Goal: Task Accomplishment & Management: Manage account settings

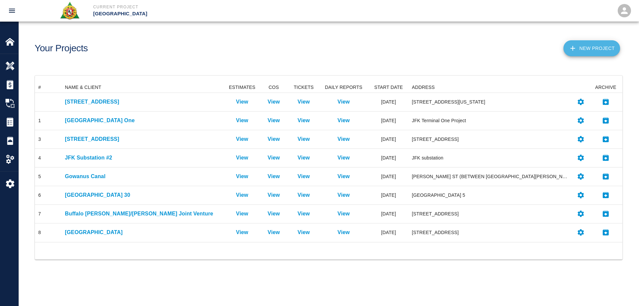
click at [572, 47] on icon "button" at bounding box center [573, 48] width 8 height 8
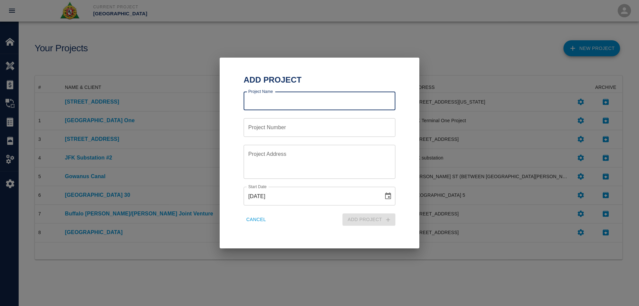
click at [346, 101] on input "Project Name" at bounding box center [320, 101] width 152 height 19
type input "[STREET_ADDRESS][PERSON_NAME]"
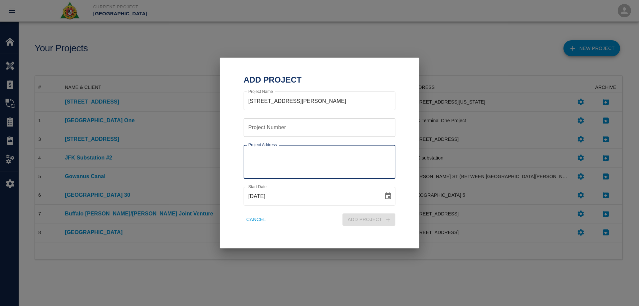
click at [273, 157] on textarea "Project Address" at bounding box center [319, 161] width 142 height 23
click at [299, 157] on textarea "[STREET_ADDRESS][PERSON_NAME]" at bounding box center [319, 161] width 142 height 23
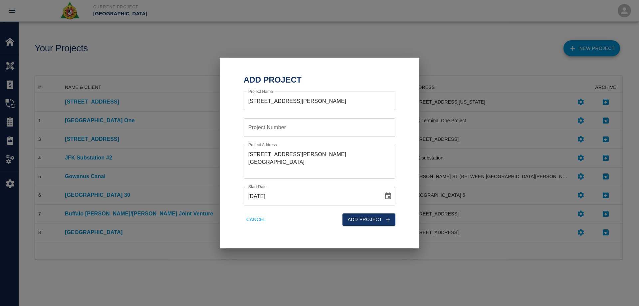
click at [294, 159] on textarea "[STREET_ADDRESS][PERSON_NAME] [GEOGRAPHIC_DATA]" at bounding box center [319, 161] width 142 height 23
type textarea "[STREET_ADDRESS][PERSON_NAME] [GEOGRAPHIC_DATA]"
click at [391, 198] on icon "Choose date, selected date is Aug 11, 2025" at bounding box center [388, 195] width 6 height 7
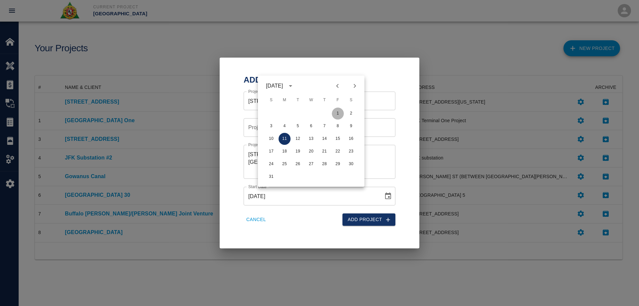
click at [337, 111] on button "1" at bounding box center [338, 113] width 12 height 12
type input "[DATE]"
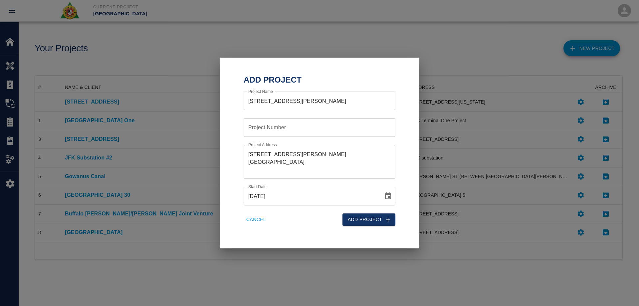
click at [390, 221] on icon "submit" at bounding box center [388, 219] width 7 height 7
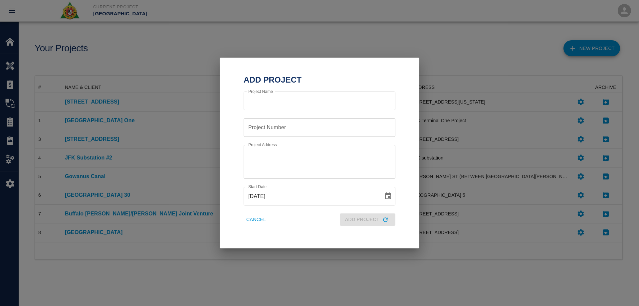
scroll to position [173, 582]
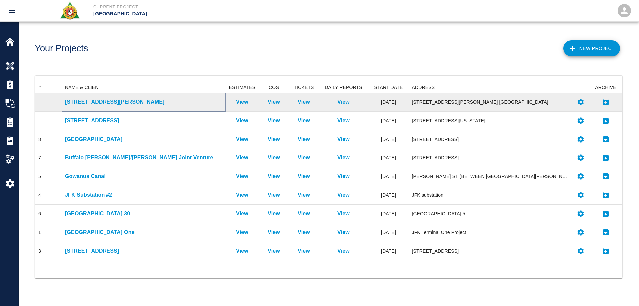
click at [95, 102] on p "[STREET_ADDRESS][PERSON_NAME]" at bounding box center [143, 102] width 157 height 8
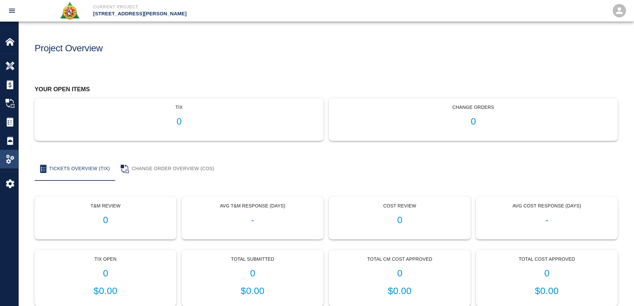
click at [8, 156] on img at bounding box center [9, 158] width 9 height 9
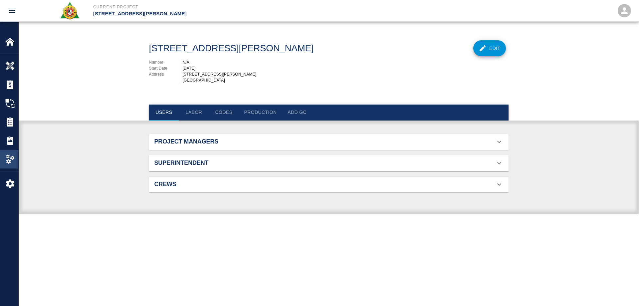
scroll to position [24, 344]
click at [8, 178] on div "Settings" at bounding box center [9, 183] width 18 height 19
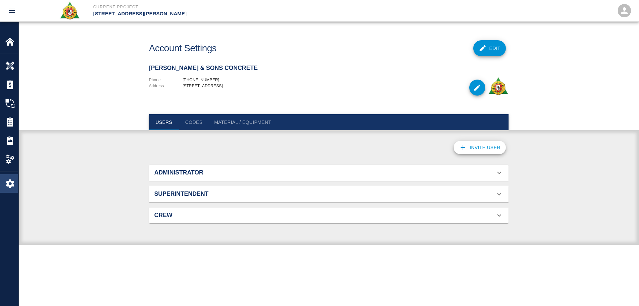
scroll to position [43, 344]
click at [487, 46] on button "Edit" at bounding box center [489, 48] width 33 height 16
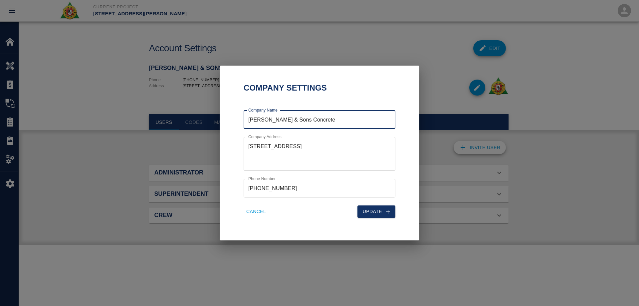
click at [256, 214] on button "Cancel" at bounding box center [256, 211] width 25 height 12
type textarea "[STREET_ADDRESS]"
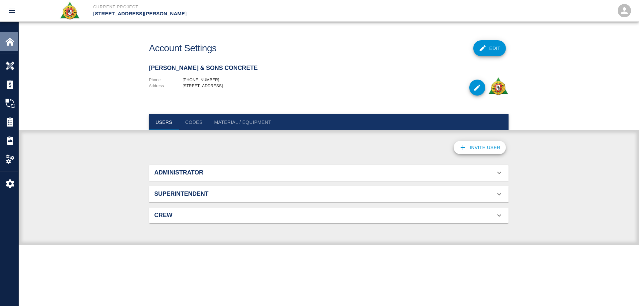
click at [10, 43] on img at bounding box center [9, 41] width 9 height 9
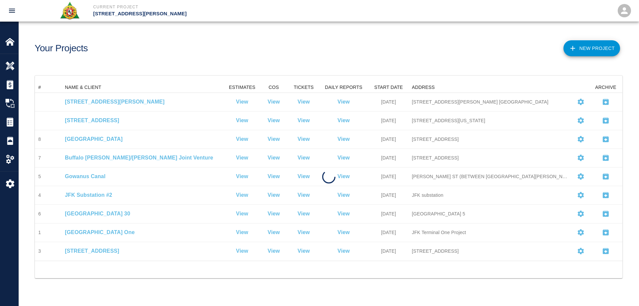
scroll to position [173, 582]
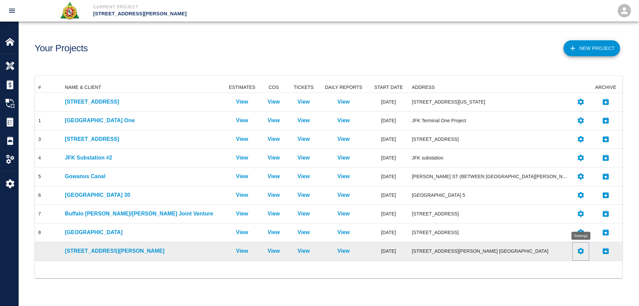
click at [581, 250] on icon "Settings" at bounding box center [581, 251] width 6 height 6
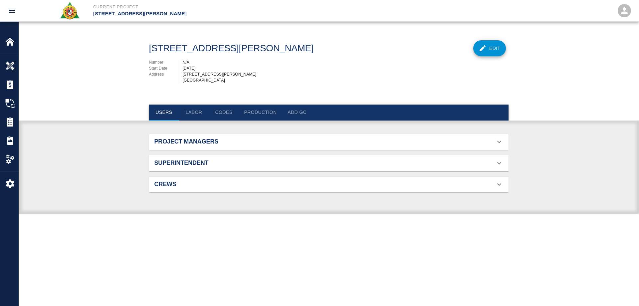
scroll to position [24, 344]
click at [501, 52] on button "Edit" at bounding box center [489, 48] width 33 height 16
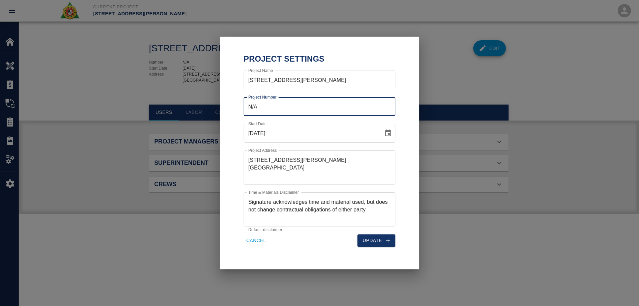
drag, startPoint x: 258, startPoint y: 105, endPoint x: 207, endPoint y: 111, distance: 50.6
click at [207, 109] on div "Project Settings Project Name [STREET_ADDRESS][PERSON_NAME] Project Name Projec…" at bounding box center [319, 153] width 639 height 306
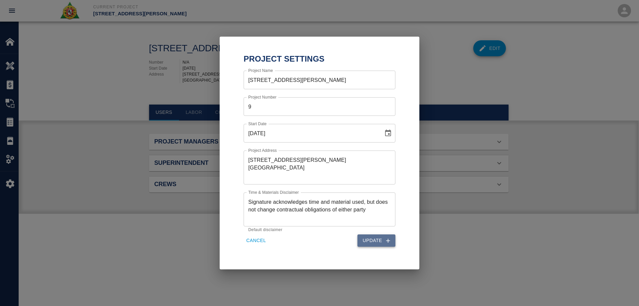
click at [370, 243] on button "Update" at bounding box center [376, 240] width 38 height 12
type input "N/A"
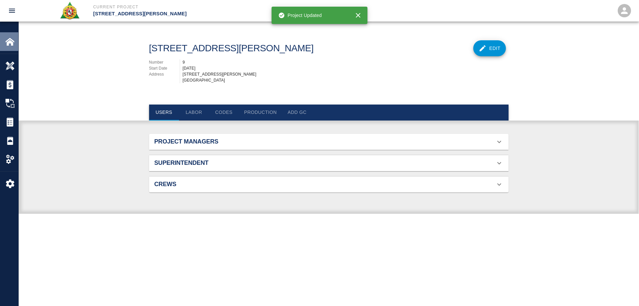
click at [13, 39] on img at bounding box center [9, 41] width 9 height 9
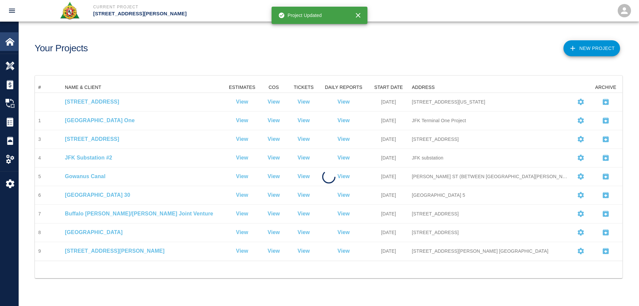
scroll to position [173, 582]
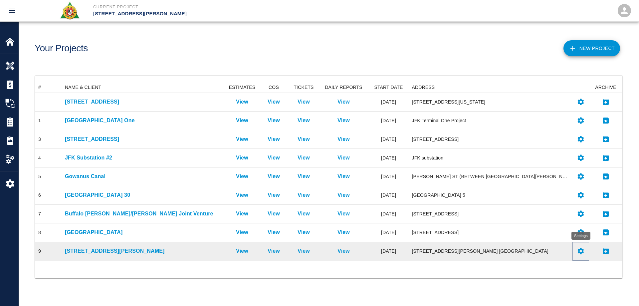
click at [581, 251] on icon "Settings" at bounding box center [581, 251] width 8 height 8
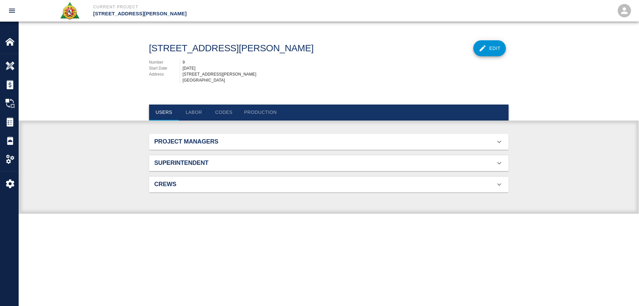
scroll to position [43, 344]
click at [214, 145] on h2 "Project Managers" at bounding box center [210, 141] width 113 height 7
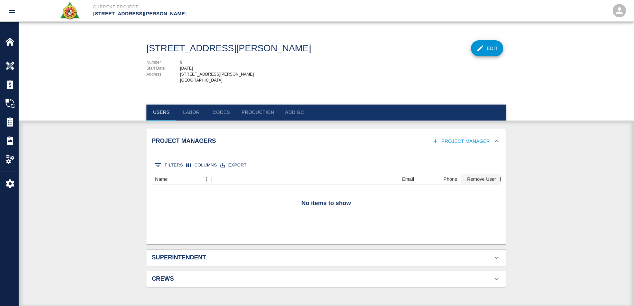
scroll to position [24, 344]
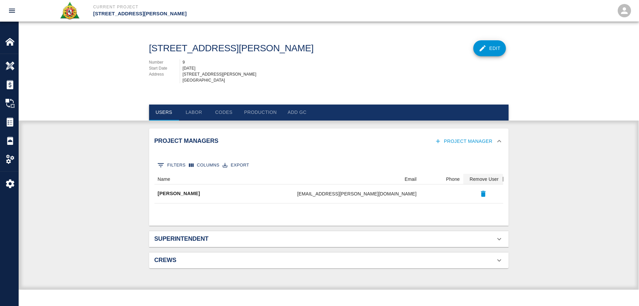
click at [434, 70] on div "[DATE]" at bounding box center [346, 68] width 326 height 6
click at [434, 147] on button "Project Manager" at bounding box center [464, 141] width 62 height 12
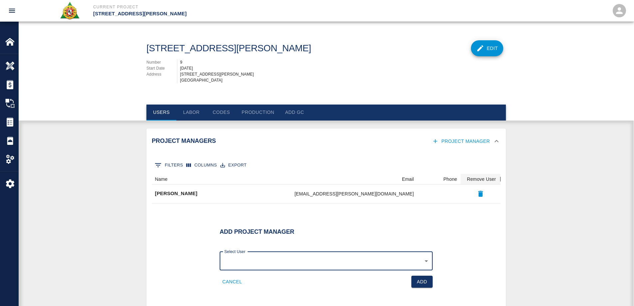
scroll to position [0, 0]
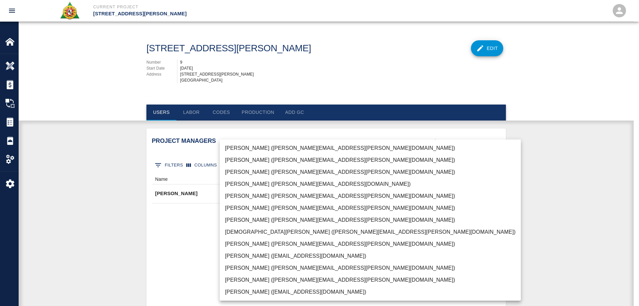
click at [427, 264] on body "Current Project [STREET_ADDRESS][PERSON_NAME] Home [STREET_ADDRESS][PERSON_NAME…" at bounding box center [319, 153] width 639 height 306
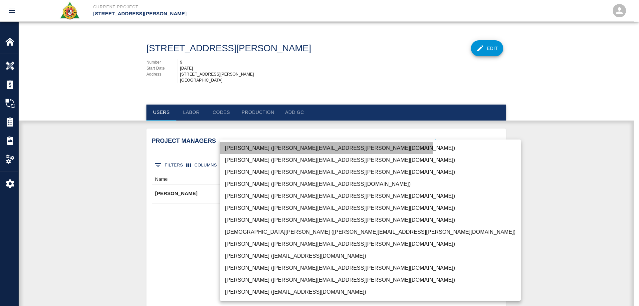
click at [256, 149] on li "[PERSON_NAME] ([PERSON_NAME][EMAIL_ADDRESS][PERSON_NAME][DOMAIN_NAME])" at bounding box center [370, 148] width 301 height 12
type input "4993234a-1327-4fda-b5c6-81aa2439ef61"
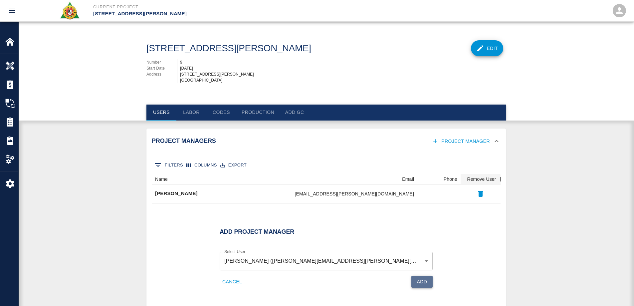
click at [416, 286] on button "Add" at bounding box center [421, 282] width 21 height 12
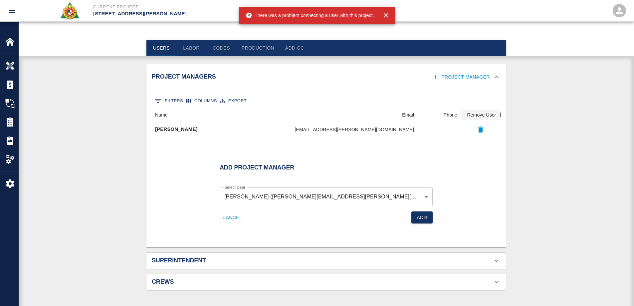
scroll to position [67, 0]
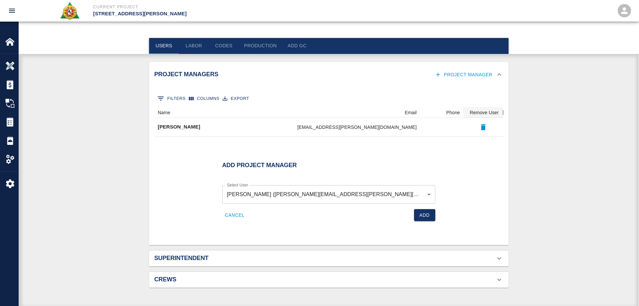
click at [348, 198] on body "Current Project [STREET_ADDRESS][PERSON_NAME] Home [STREET_ADDRESS][PERSON_NAME…" at bounding box center [319, 86] width 639 height 306
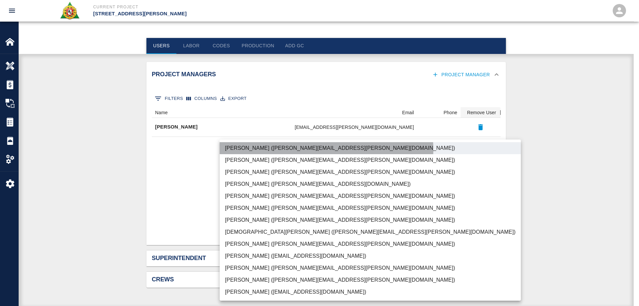
click at [293, 150] on li "[PERSON_NAME] ([PERSON_NAME][EMAIL_ADDRESS][PERSON_NAME][DOMAIN_NAME])" at bounding box center [370, 148] width 301 height 12
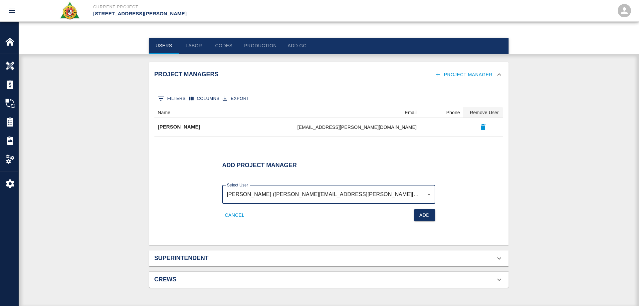
click at [345, 199] on body "Current Project [STREET_ADDRESS][PERSON_NAME] Home [STREET_ADDRESS][PERSON_NAME…" at bounding box center [319, 86] width 639 height 306
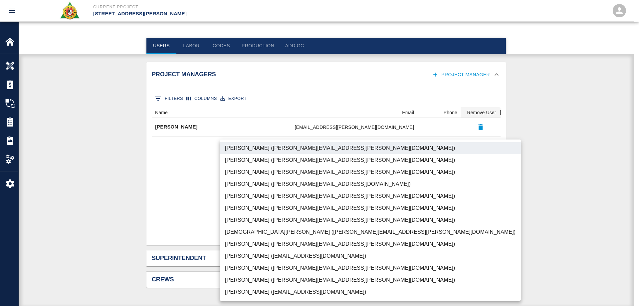
click at [267, 115] on div at bounding box center [319, 153] width 639 height 306
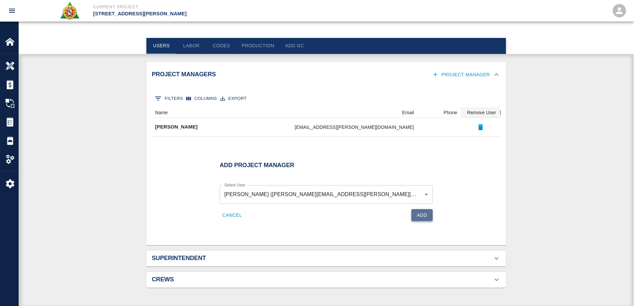
click at [420, 220] on button "Add" at bounding box center [421, 215] width 21 height 12
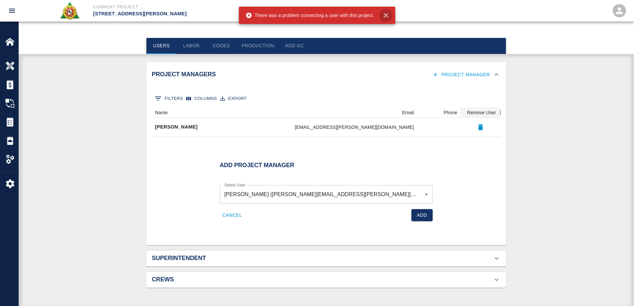
click at [388, 15] on icon "button" at bounding box center [386, 15] width 8 height 8
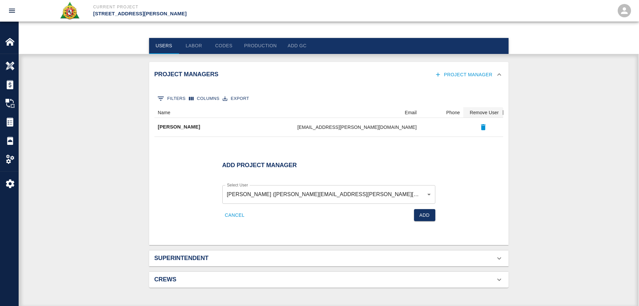
click at [259, 200] on body "Current Project [STREET_ADDRESS][PERSON_NAME] Home [STREET_ADDRESS][PERSON_NAME…" at bounding box center [319, 86] width 639 height 306
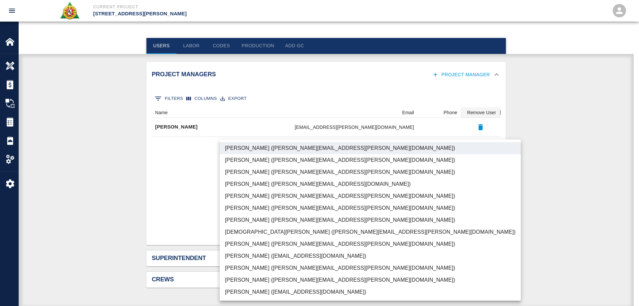
click at [159, 212] on div at bounding box center [319, 153] width 639 height 306
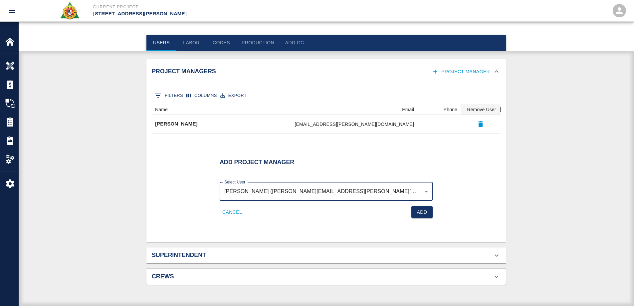
scroll to position [76, 0]
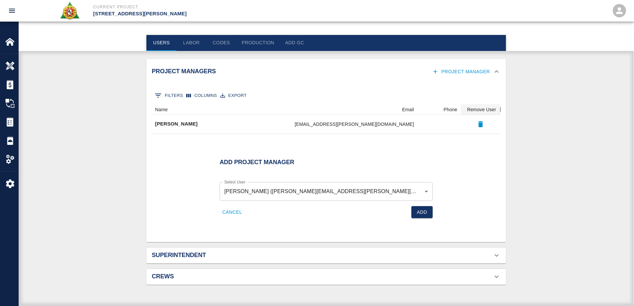
click at [470, 143] on div at bounding box center [326, 141] width 349 height 17
click at [424, 210] on button "Add" at bounding box center [421, 212] width 21 height 12
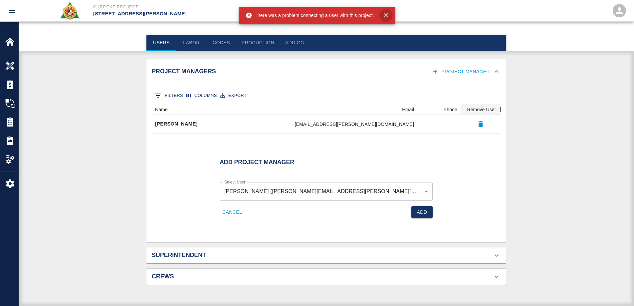
click at [388, 15] on icon "button" at bounding box center [386, 15] width 8 height 8
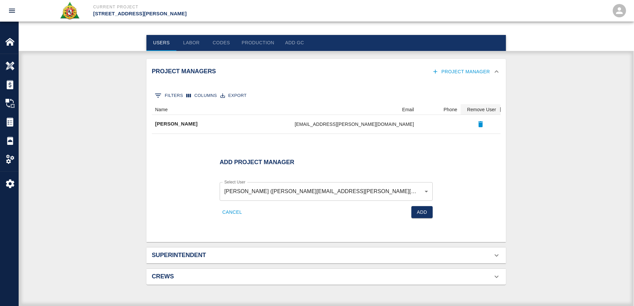
click at [236, 212] on button "Cancel" at bounding box center [232, 212] width 25 height 12
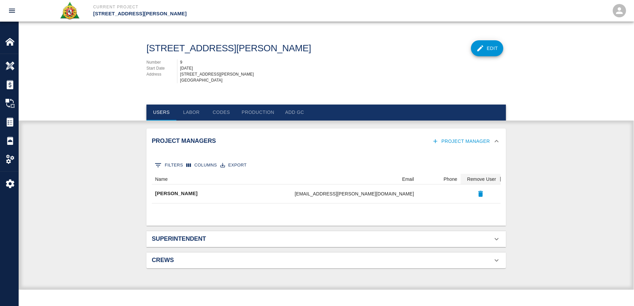
scroll to position [0, 0]
click at [389, 163] on div "0 Filters Columns Export" at bounding box center [328, 164] width 349 height 17
click at [498, 243] on icon at bounding box center [499, 239] width 8 height 8
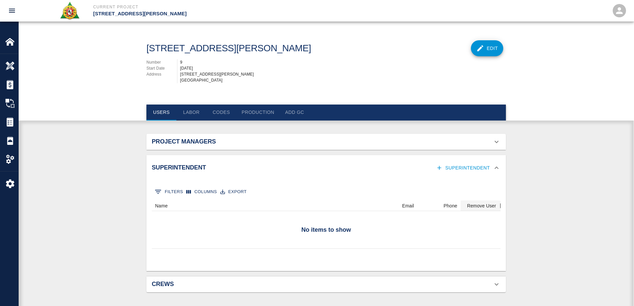
click at [485, 173] on button "Superintendent" at bounding box center [464, 168] width 58 height 12
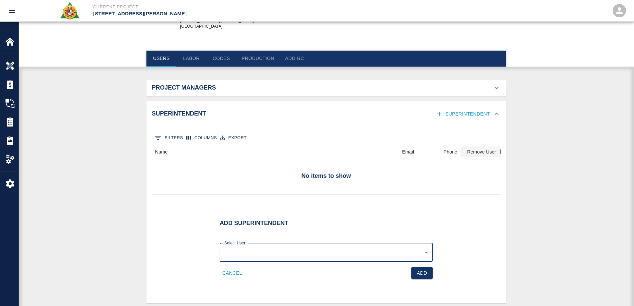
scroll to position [99, 0]
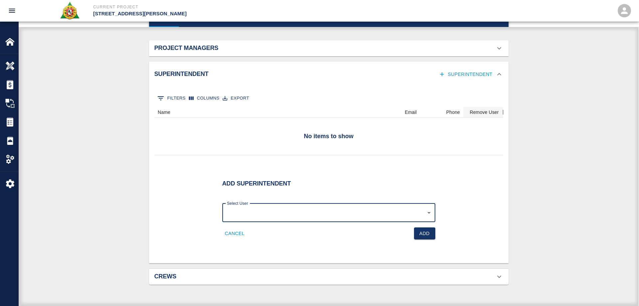
click at [425, 212] on body "Current Project [STREET_ADDRESS][PERSON_NAME] Home [STREET_ADDRESS][PERSON_NAME…" at bounding box center [319, 59] width 639 height 306
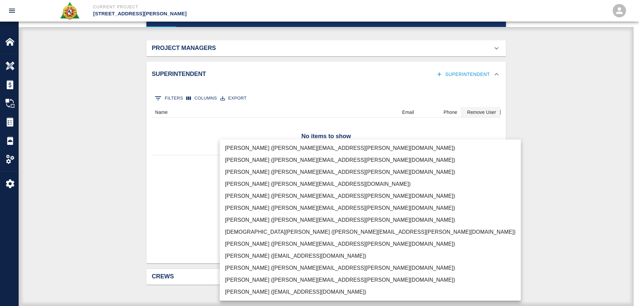
click at [268, 149] on li "[PERSON_NAME] ([PERSON_NAME][EMAIL_ADDRESS][PERSON_NAME][DOMAIN_NAME])" at bounding box center [370, 148] width 301 height 12
type input "4993234a-1327-4fda-b5c6-81aa2439ef61"
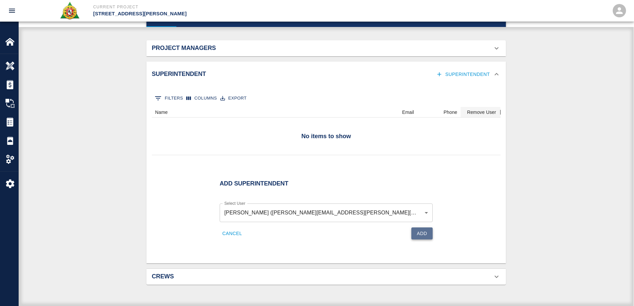
click at [426, 233] on button "Add" at bounding box center [421, 233] width 21 height 12
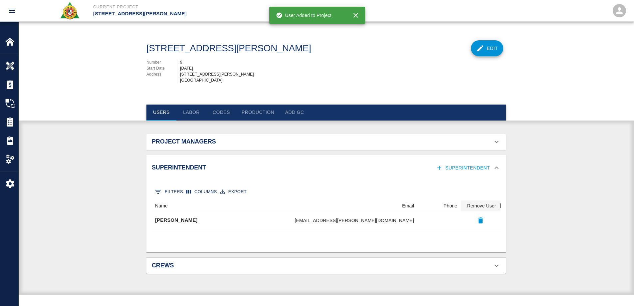
scroll to position [0, 0]
click at [499, 269] on icon at bounding box center [499, 266] width 8 height 8
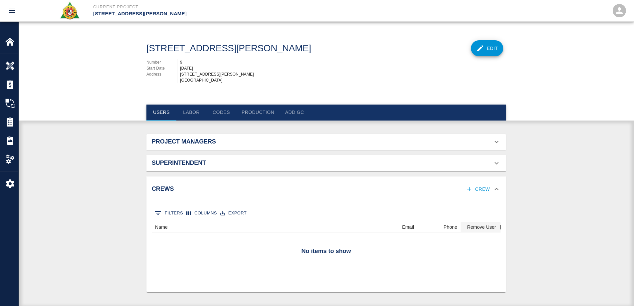
click at [471, 192] on icon "button" at bounding box center [469, 189] width 7 height 7
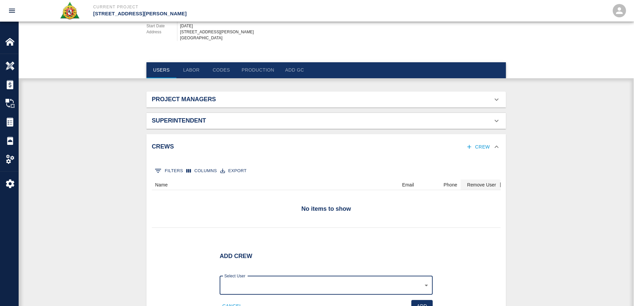
scroll to position [94, 0]
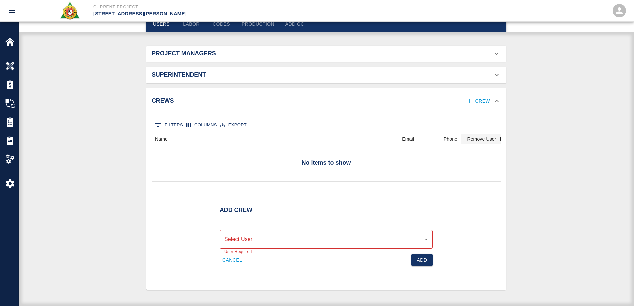
click at [428, 238] on div "​ Select User" at bounding box center [326, 239] width 213 height 19
click at [424, 218] on body "Current Project [STREET_ADDRESS][PERSON_NAME] Home [STREET_ADDRESS][PERSON_NAME…" at bounding box center [319, 65] width 639 height 306
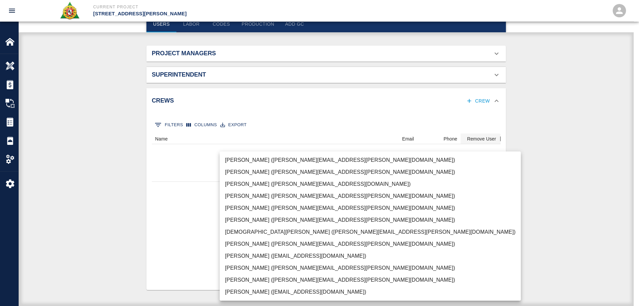
click at [514, 220] on div at bounding box center [319, 153] width 639 height 306
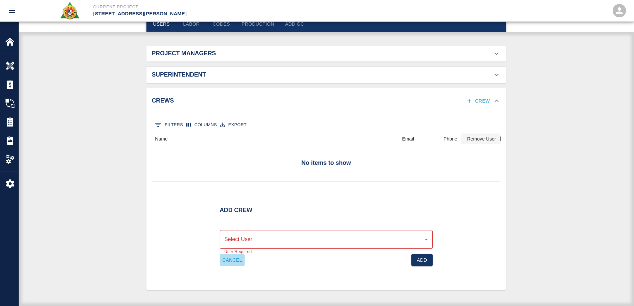
click at [230, 258] on button "Cancel" at bounding box center [232, 260] width 25 height 12
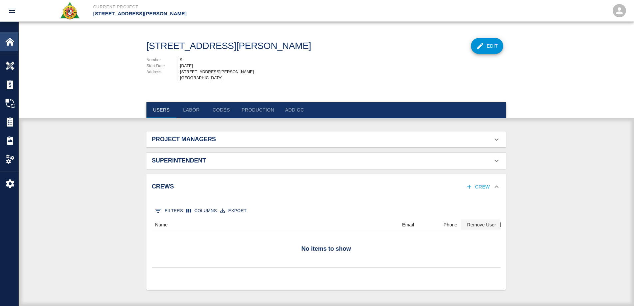
scroll to position [8, 0]
click at [11, 42] on img at bounding box center [9, 41] width 9 height 9
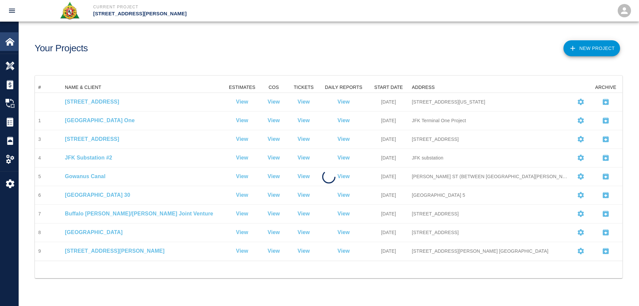
scroll to position [173, 582]
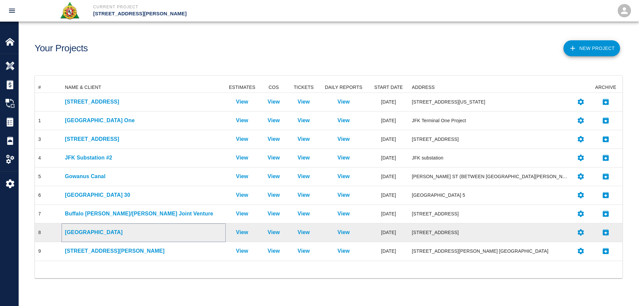
click at [98, 234] on p "[GEOGRAPHIC_DATA]" at bounding box center [143, 232] width 157 height 8
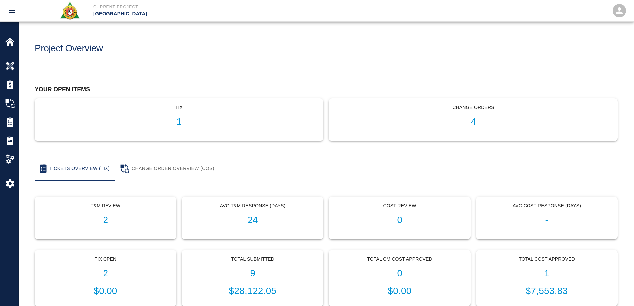
click at [105, 268] on div "Tix Open 2 $0.00" at bounding box center [105, 278] width 141 height 56
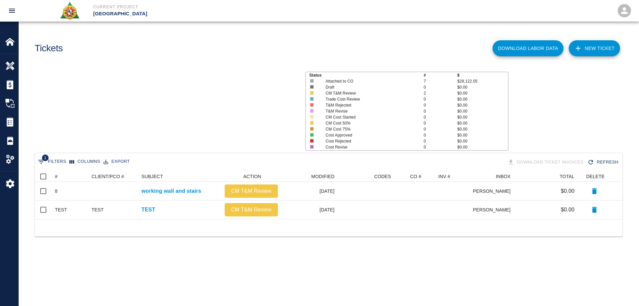
scroll to position [43, 582]
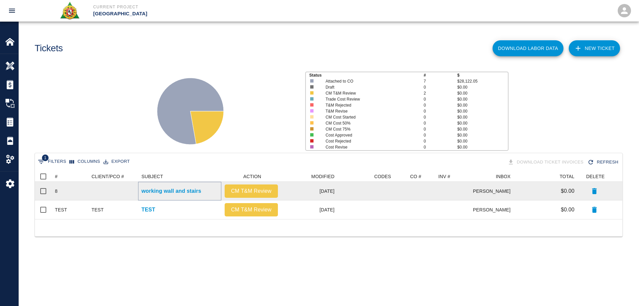
click at [173, 192] on p "working wall and stairs" at bounding box center [171, 191] width 60 height 8
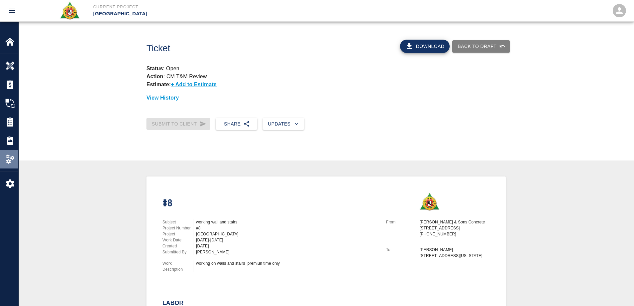
click at [13, 157] on img at bounding box center [9, 158] width 9 height 9
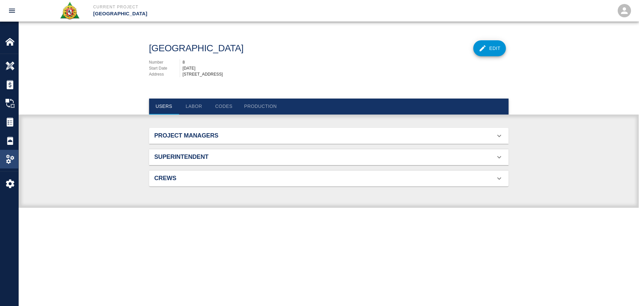
scroll to position [24, 344]
click at [503, 178] on div "Crews" at bounding box center [328, 178] width 359 height 16
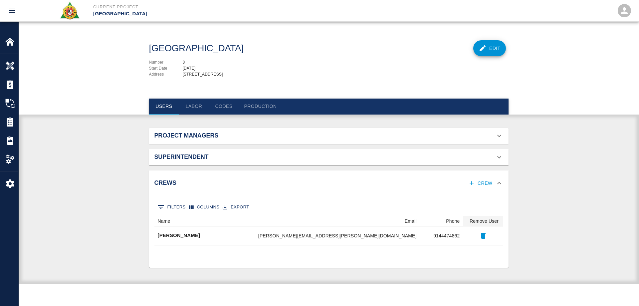
click at [204, 157] on h2 "Superintendent" at bounding box center [210, 156] width 113 height 7
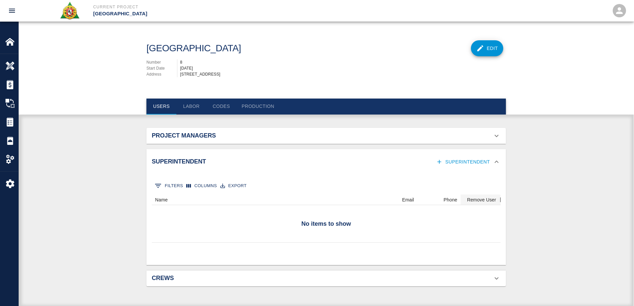
click at [205, 133] on h2 "Project Managers" at bounding box center [208, 135] width 113 height 7
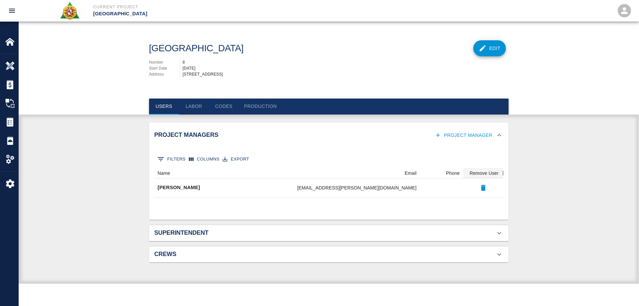
click at [282, 233] on div "Superintendent" at bounding box center [324, 232] width 341 height 7
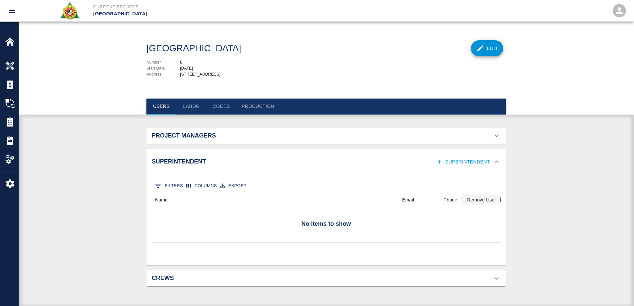
click at [248, 281] on div "Crews" at bounding box center [325, 278] width 359 height 16
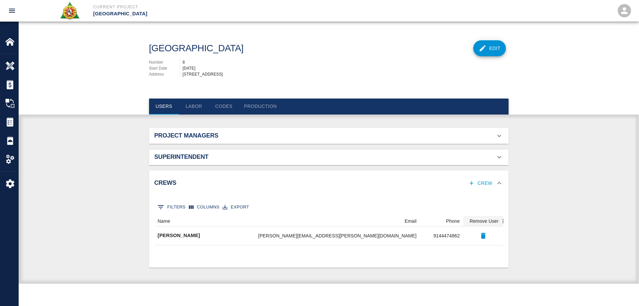
click at [194, 104] on button "Labor" at bounding box center [194, 106] width 30 height 16
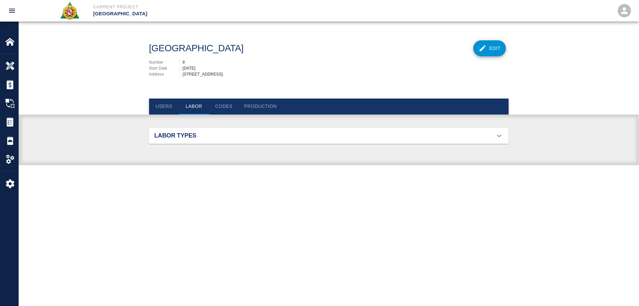
scroll to position [248, 344]
click at [214, 138] on h2 "Labor Types" at bounding box center [210, 135] width 113 height 7
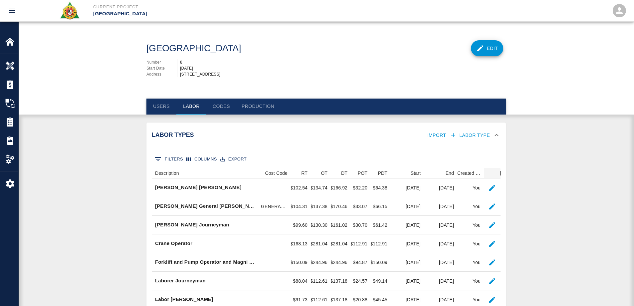
drag, startPoint x: 84, startPoint y: 141, endPoint x: 48, endPoint y: 126, distance: 39.0
click at [80, 140] on div "Labor Types Import Labor Type 0 Filters Columns Export Description Cost Code RT…" at bounding box center [326, 290] width 615 height 337
click at [7, 43] on img at bounding box center [9, 41] width 9 height 9
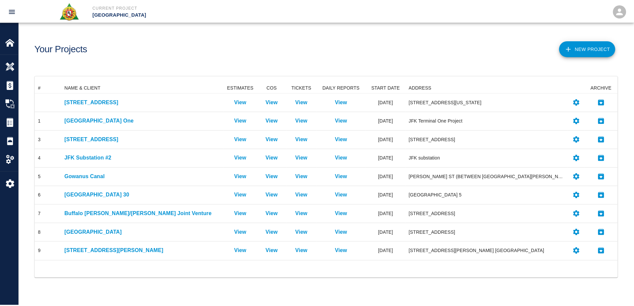
scroll to position [173, 582]
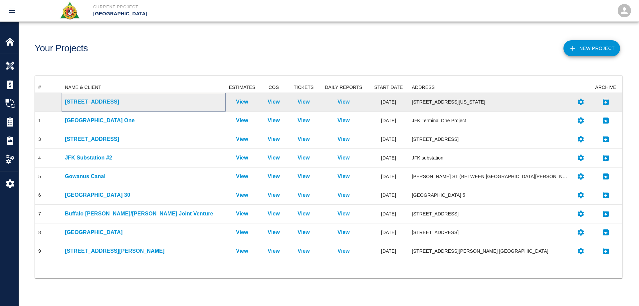
click at [85, 100] on p "[STREET_ADDRESS]" at bounding box center [143, 102] width 157 height 8
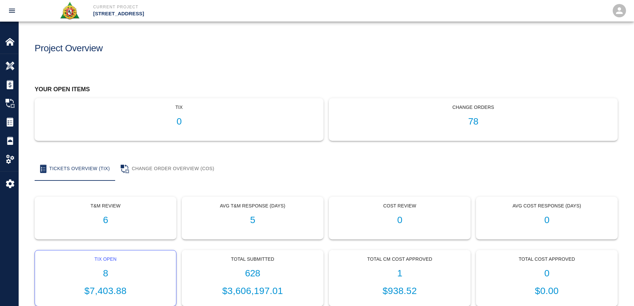
click at [104, 272] on h1 "8" at bounding box center [105, 273] width 130 height 11
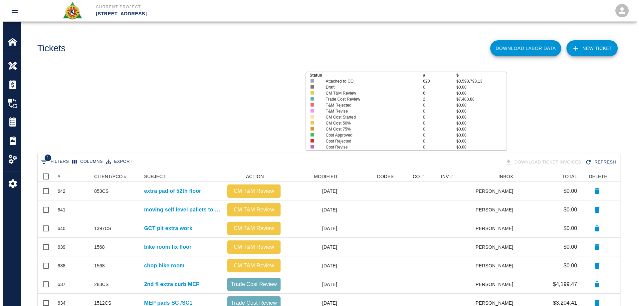
scroll to position [155, 577]
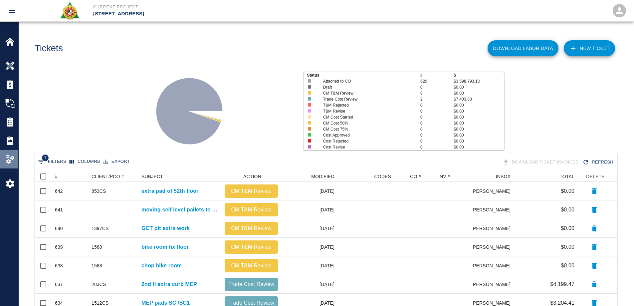
click at [6, 157] on img at bounding box center [9, 158] width 9 height 9
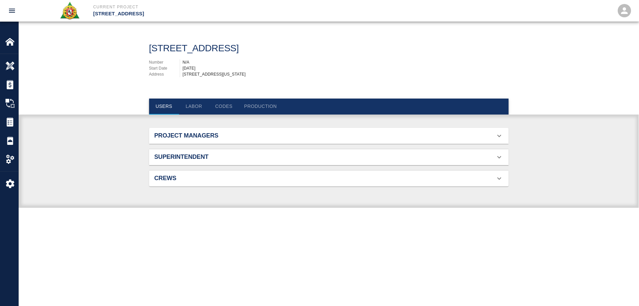
click at [500, 140] on icon at bounding box center [499, 136] width 8 height 8
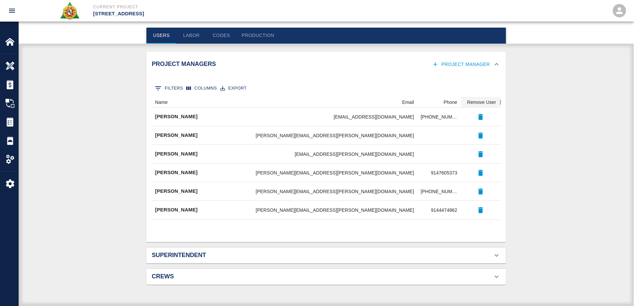
click at [494, 255] on icon at bounding box center [496, 255] width 8 height 8
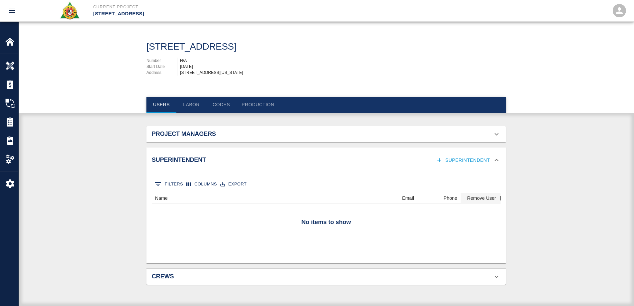
click at [492, 275] on div "Crews" at bounding box center [322, 276] width 341 height 7
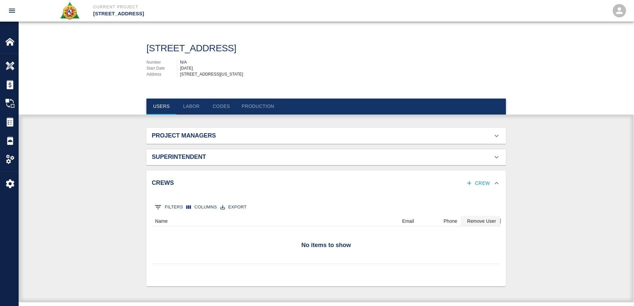
click at [42, 167] on div "Project Managers 0 Filters Columns Export Name Email Phone Remove User [PERSON_…" at bounding box center [326, 215] width 615 height 175
click at [250, 108] on button "Production" at bounding box center [257, 106] width 43 height 16
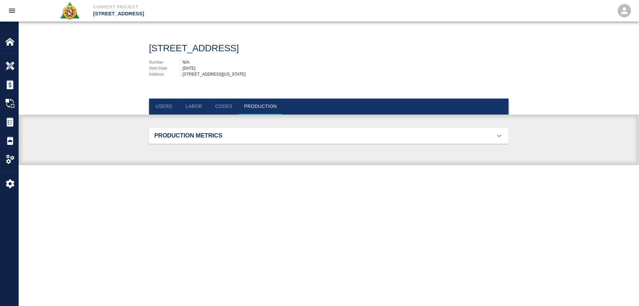
click at [501, 140] on icon at bounding box center [499, 136] width 8 height 8
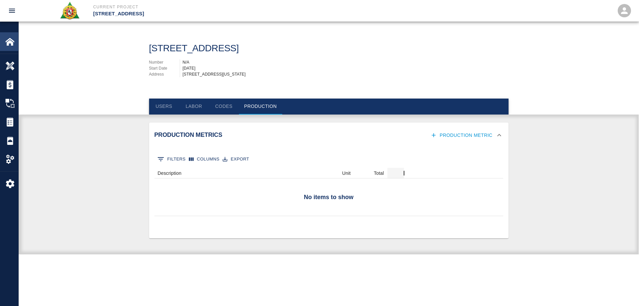
click at [17, 43] on div at bounding box center [14, 41] width 19 height 9
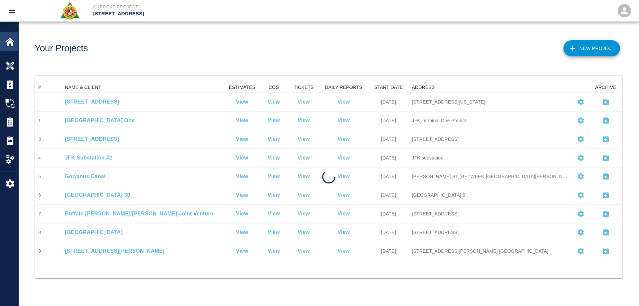
scroll to position [173, 582]
